Goal: Task Accomplishment & Management: Manage account settings

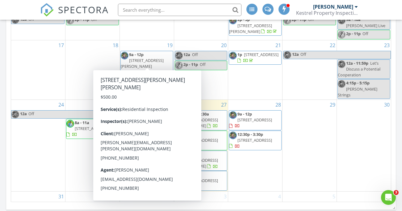
scroll to position [371, 0]
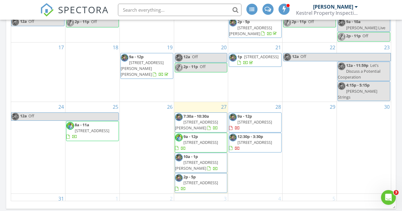
scroll to position [44, 0]
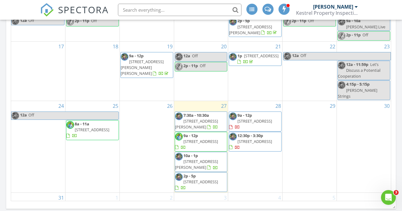
click at [192, 179] on span "[STREET_ADDRESS]" at bounding box center [200, 182] width 35 height 6
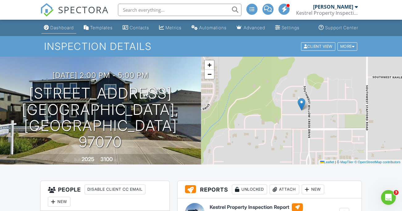
click at [50, 30] on div "Dashboard" at bounding box center [61, 27] width 23 height 5
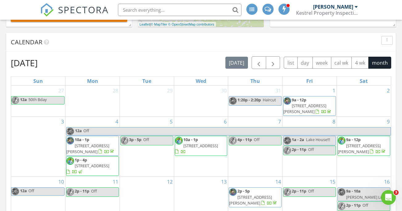
scroll to position [47, 0]
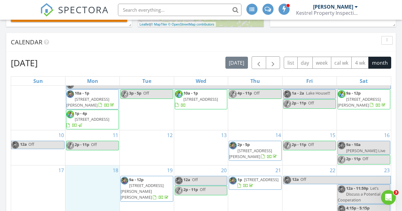
click at [81, 177] on div "18" at bounding box center [92, 195] width 54 height 59
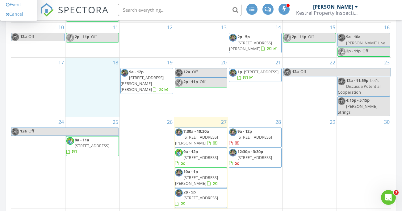
scroll to position [359, 0]
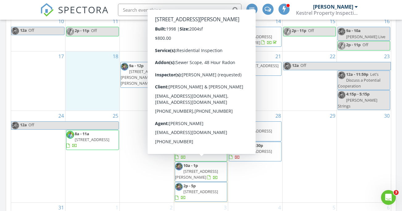
click at [193, 169] on span "37373 Solso Dr, Sandy 97055" at bounding box center [196, 174] width 43 height 11
